Goal: Information Seeking & Learning: Learn about a topic

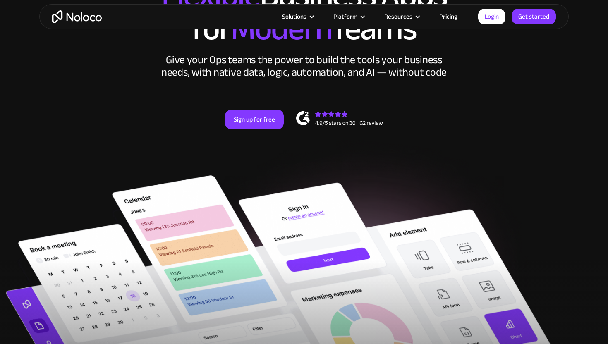
scroll to position [106, 0]
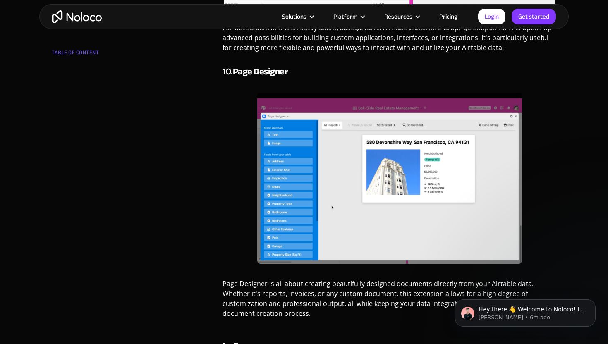
scroll to position [3292, 0]
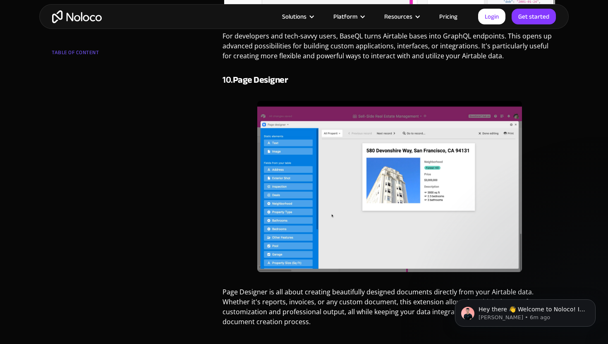
click at [244, 78] on strong "Page Designer" at bounding box center [260, 79] width 55 height 17
drag, startPoint x: 244, startPoint y: 78, endPoint x: 274, endPoint y: 78, distance: 30.6
click at [274, 78] on strong "Page Designer" at bounding box center [260, 79] width 55 height 17
copy strong "Page Designer"
